Goal: Task Accomplishment & Management: Complete application form

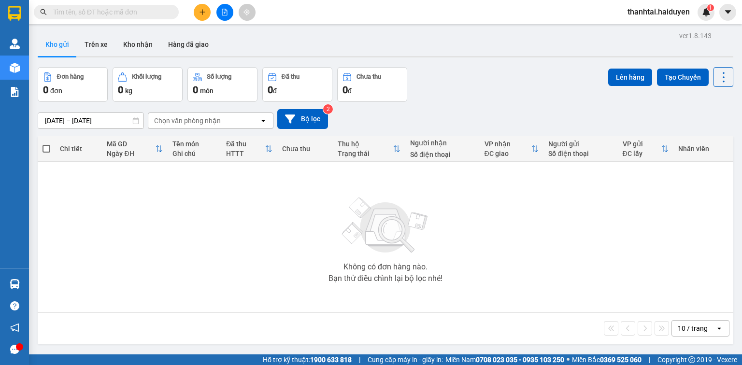
click at [147, 15] on input "text" at bounding box center [110, 12] width 114 height 11
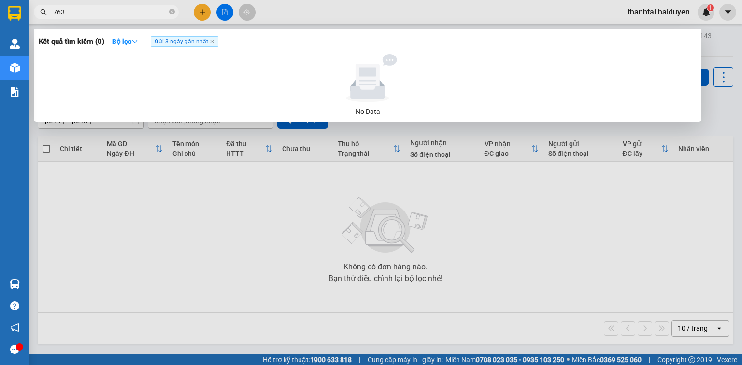
type input "7638"
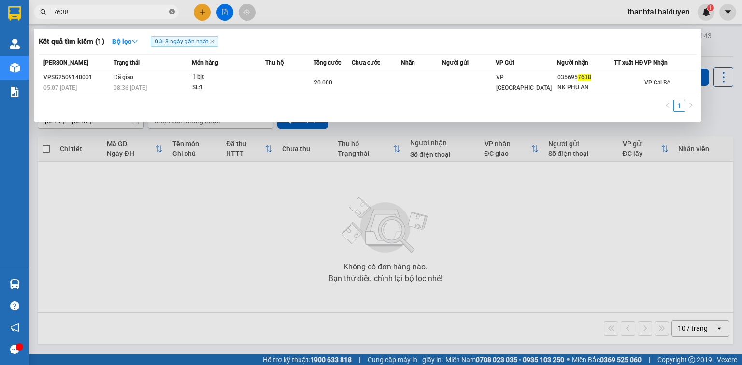
click at [172, 8] on span at bounding box center [172, 12] width 6 height 9
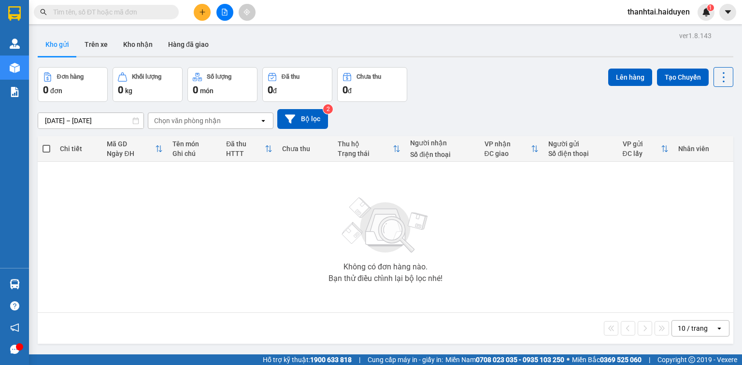
click at [201, 14] on icon "plus" at bounding box center [202, 12] width 7 height 7
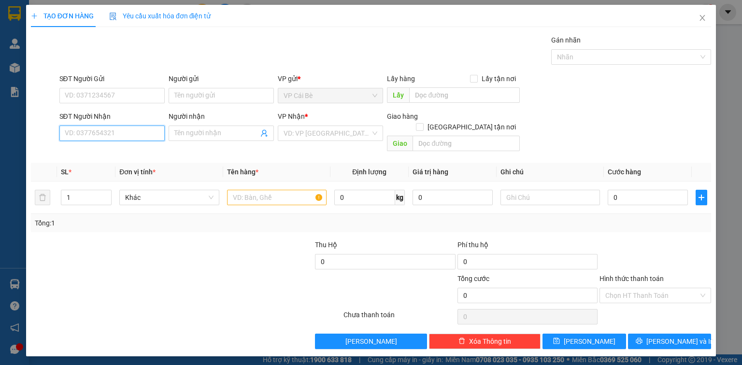
click at [93, 139] on input "SĐT Người Nhận" at bounding box center [111, 133] width 105 height 15
click at [114, 148] on div "0971273696 - LIỄU" at bounding box center [112, 152] width 94 height 11
type input "0971273696"
type input "LIỄU"
type input "20.000"
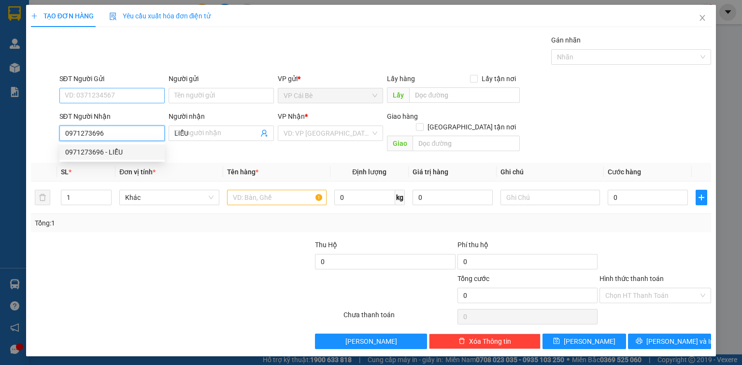
type input "20.000"
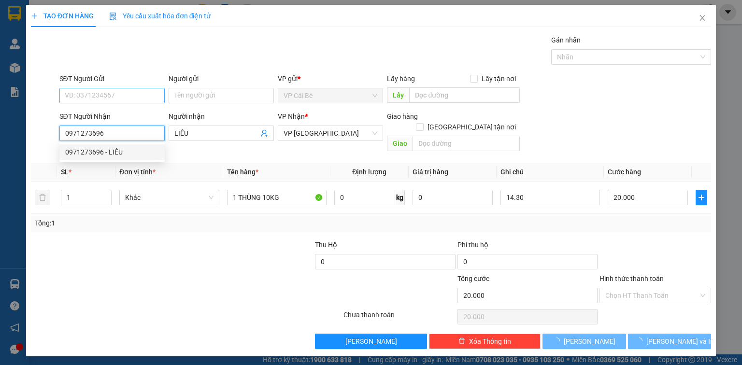
type input "0971273696"
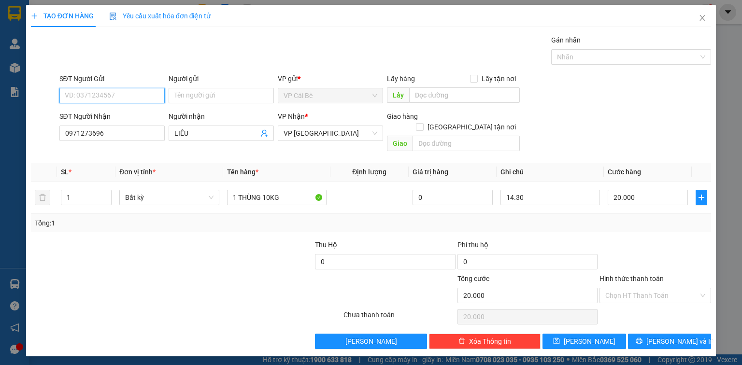
click at [113, 90] on input "SĐT Người Gửi" at bounding box center [111, 95] width 105 height 15
click at [131, 114] on div "0919202430 - ĐẠT" at bounding box center [112, 114] width 94 height 11
type input "0919202430"
type input "ĐẠT"
type input "BIA TẤN ĐẠT"
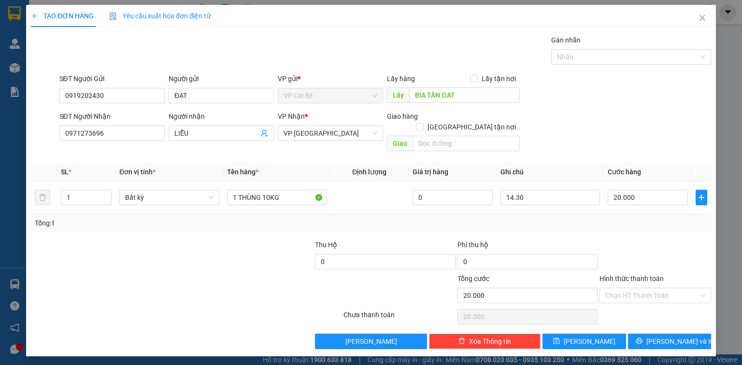
click at [269, 49] on div "Gói vận chuyển * Tiêu chuẩn Gán nhãn Nhãn" at bounding box center [386, 52] width 656 height 34
click at [513, 190] on input "14.30" at bounding box center [551, 197] width 100 height 15
type input "8.30"
click at [628, 115] on div "SĐT Người Nhận 0971273696 Người nhận LIỄU VP Nhận * VP [GEOGRAPHIC_DATA] Giao h…" at bounding box center [386, 133] width 656 height 44
click at [623, 289] on input "Hình thức thanh toán" at bounding box center [652, 296] width 93 height 15
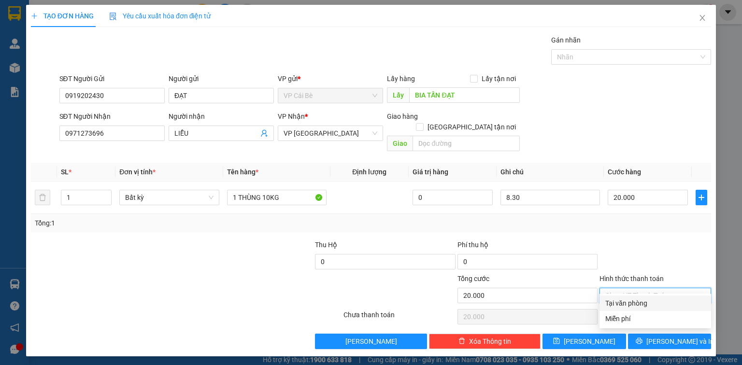
click at [613, 306] on div "Tại văn phòng" at bounding box center [656, 303] width 100 height 11
type input "0"
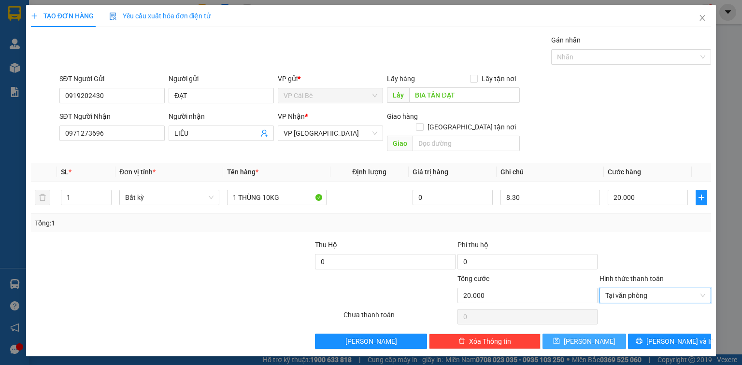
click at [560, 338] on icon "save" at bounding box center [557, 341] width 6 height 6
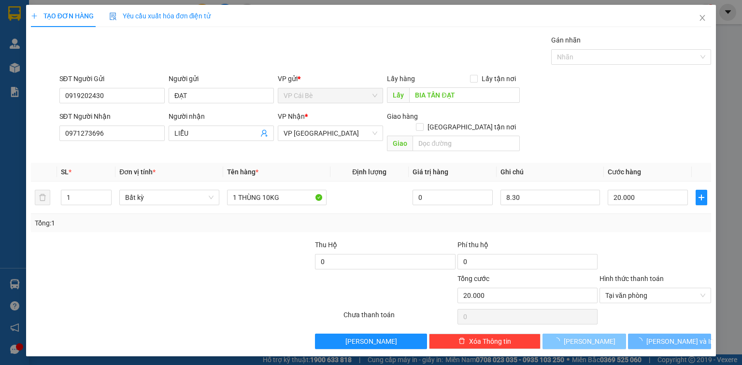
type input "0"
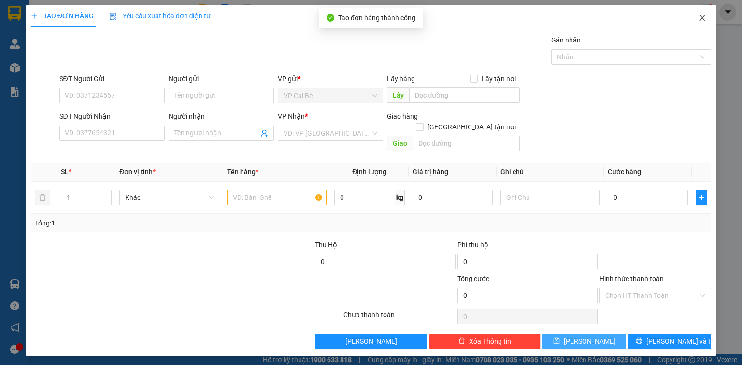
click at [705, 17] on icon "close" at bounding box center [703, 18] width 8 height 8
